Goal: Task Accomplishment & Management: Use online tool/utility

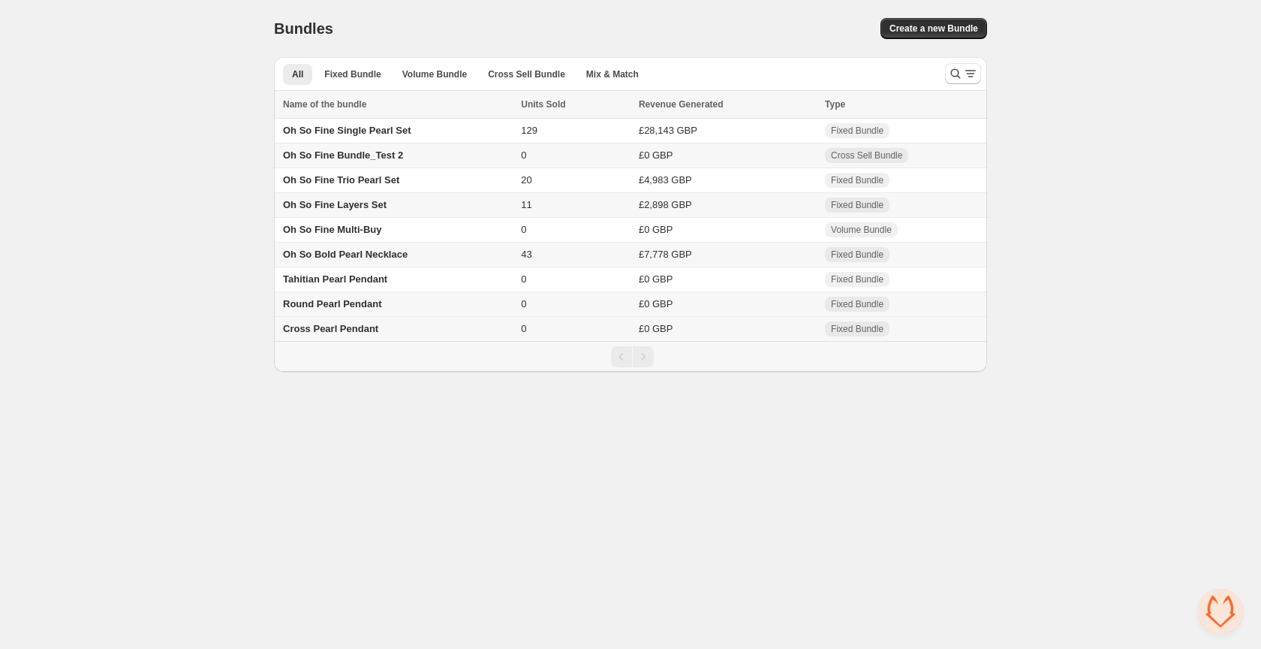
click at [345, 329] on span "Cross Pearl Pendant" at bounding box center [330, 328] width 95 height 11
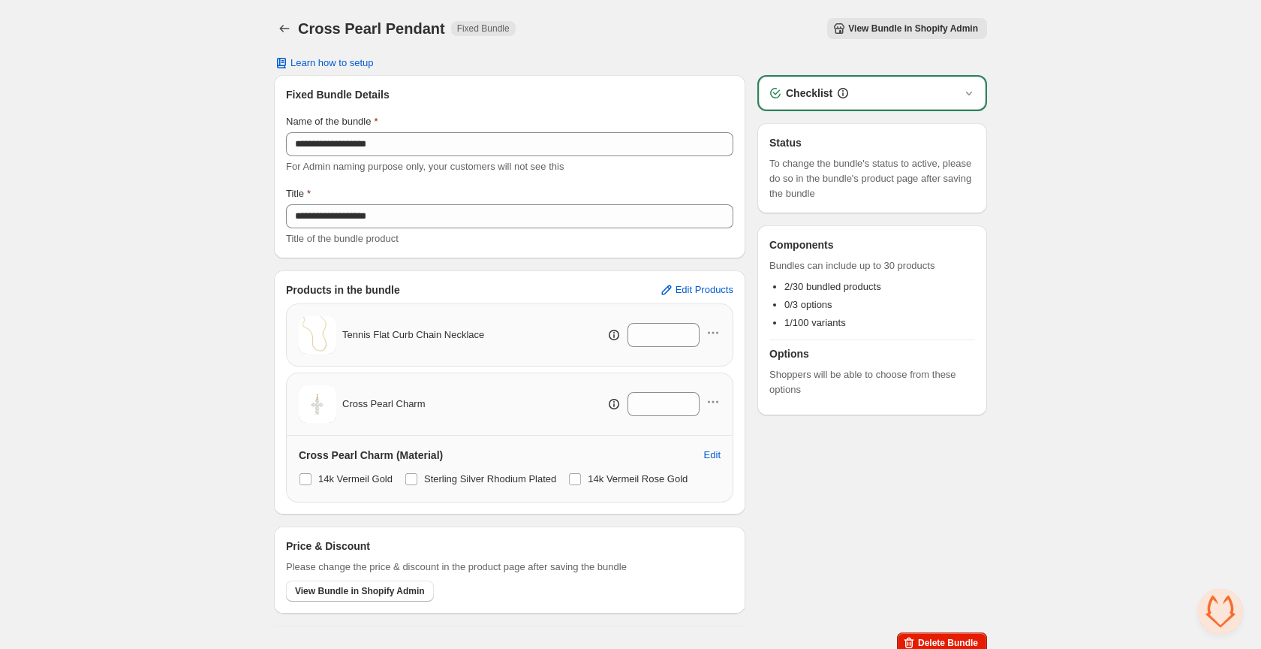
click at [910, 23] on button "View Bundle in Shopify Admin" at bounding box center [907, 28] width 160 height 21
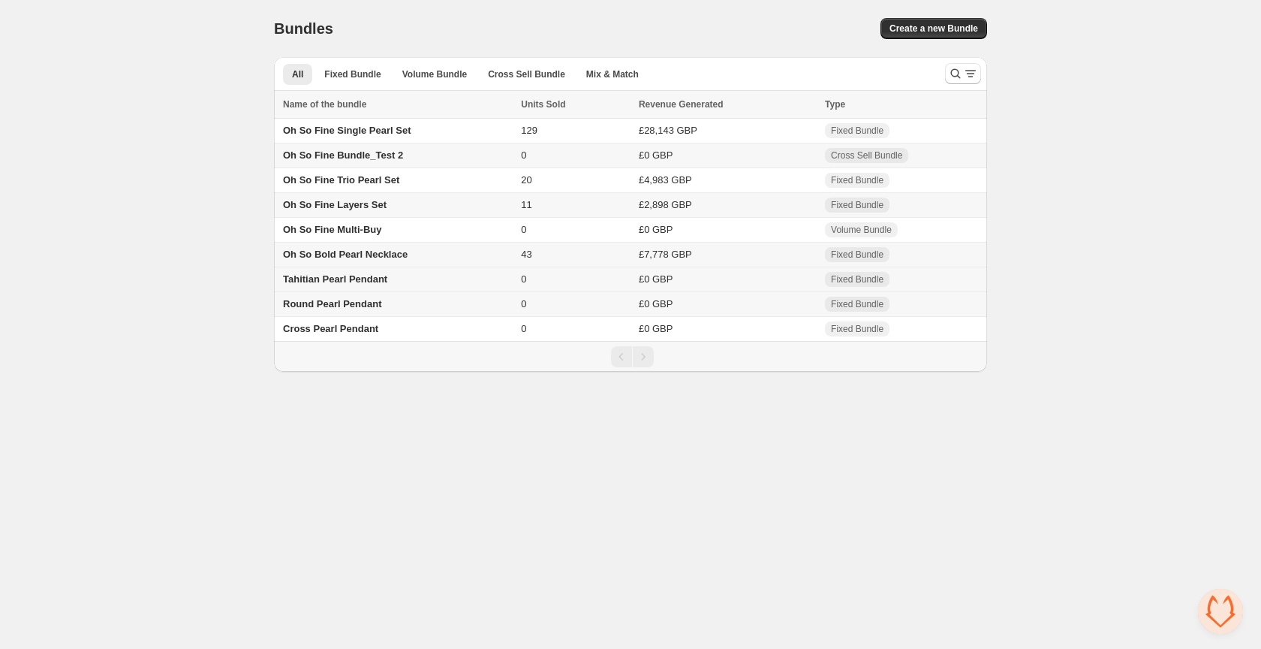
click at [355, 283] on span "Tahitian Pearl Pendant" at bounding box center [335, 278] width 104 height 11
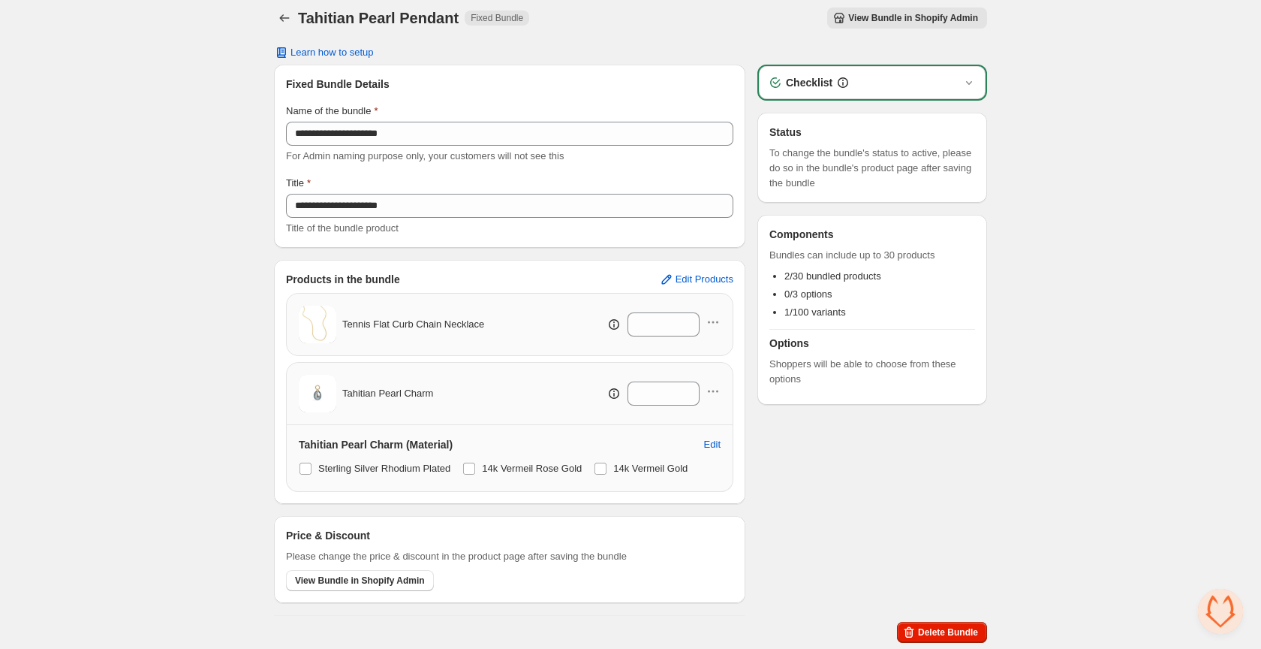
scroll to position [11, 0]
click at [885, 18] on span "View Bundle in Shopify Admin" at bounding box center [913, 18] width 130 height 12
